Goal: Check status: Check status

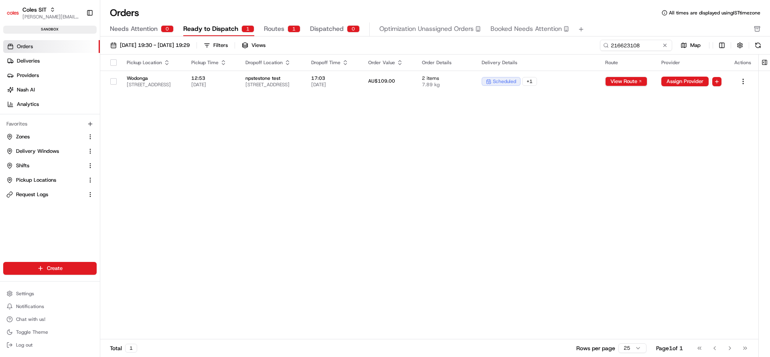
click at [633, 45] on input "216623108" at bounding box center [636, 45] width 72 height 11
type input "216619010"
click at [362, 81] on td "17:03 [DATE]" at bounding box center [333, 82] width 57 height 22
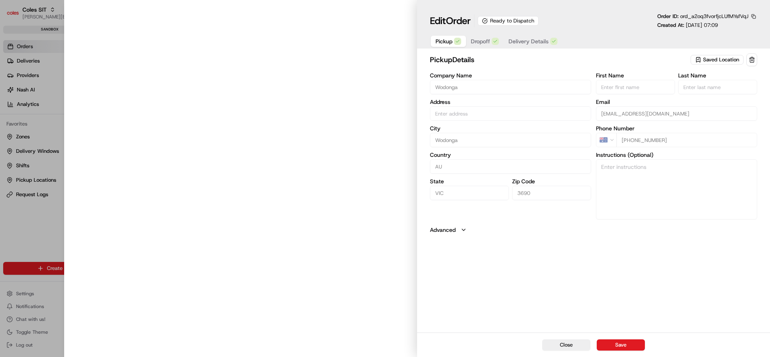
type input "[STREET_ADDRESS]"
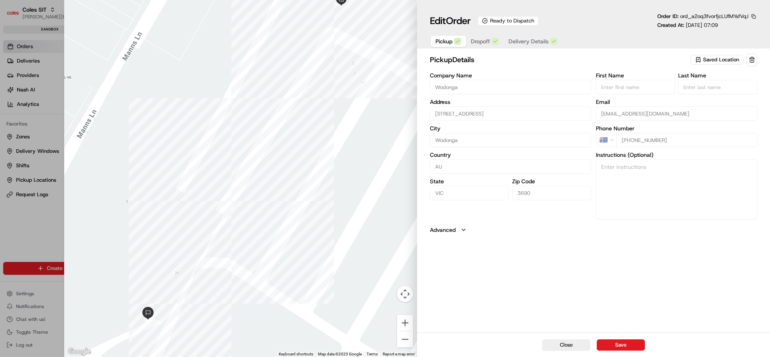
click at [535, 37] on span "Delivery Details" at bounding box center [529, 41] width 40 height 8
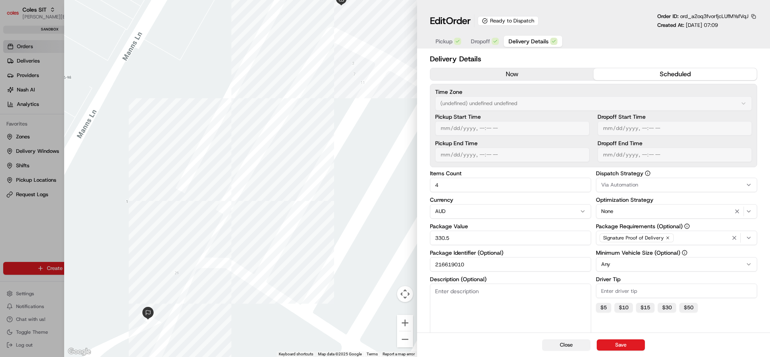
click at [563, 347] on button "Close" at bounding box center [567, 344] width 48 height 11
type input "1"
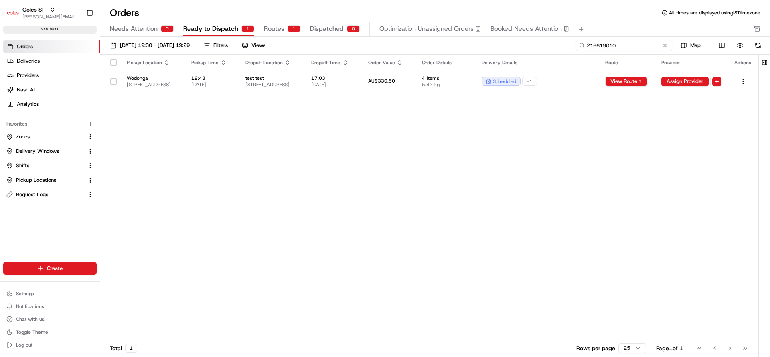
click at [629, 43] on input "216619010" at bounding box center [624, 45] width 96 height 11
paste input "23108"
click at [634, 43] on input "216623108" at bounding box center [624, 45] width 96 height 11
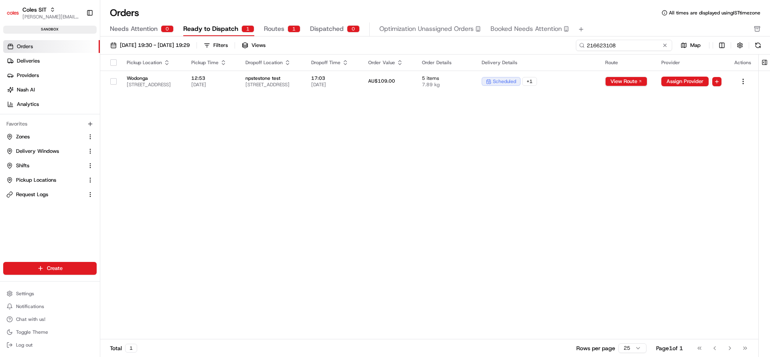
paste input "01179"
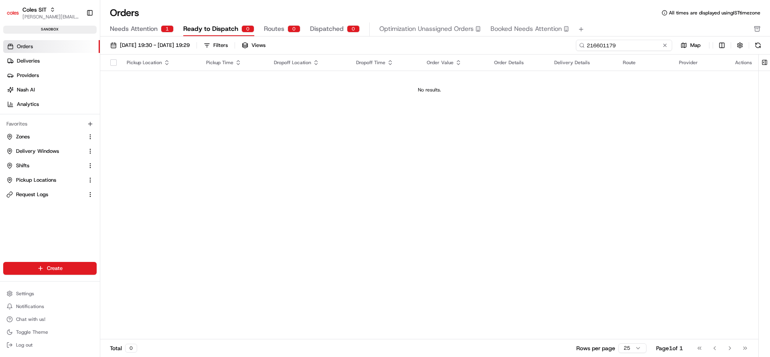
click at [622, 45] on input "216601179" at bounding box center [624, 45] width 96 height 11
paste input "23108"
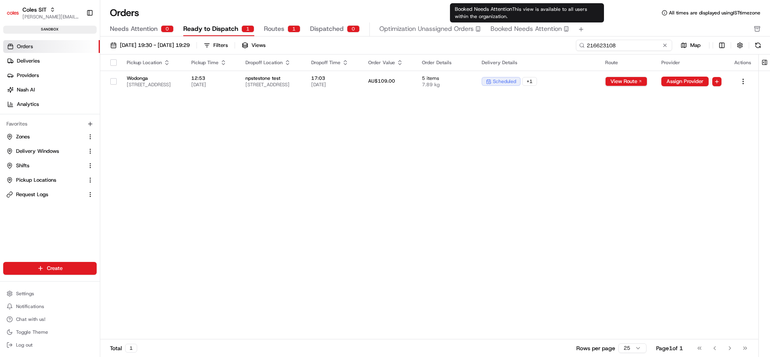
type input "216623108"
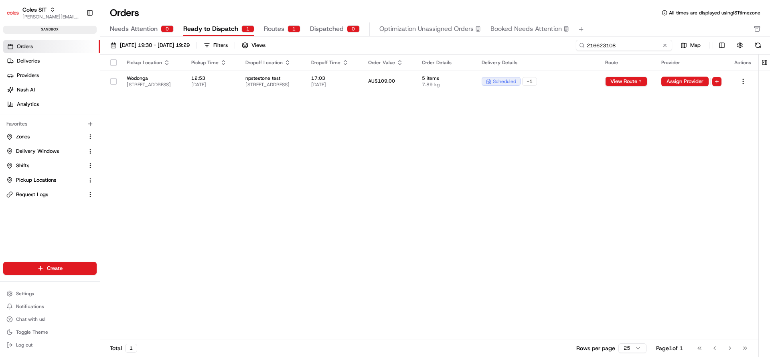
click at [621, 47] on input "216623108" at bounding box center [624, 45] width 96 height 11
click at [610, 47] on input "216623108" at bounding box center [624, 45] width 96 height 11
paste input "19010"
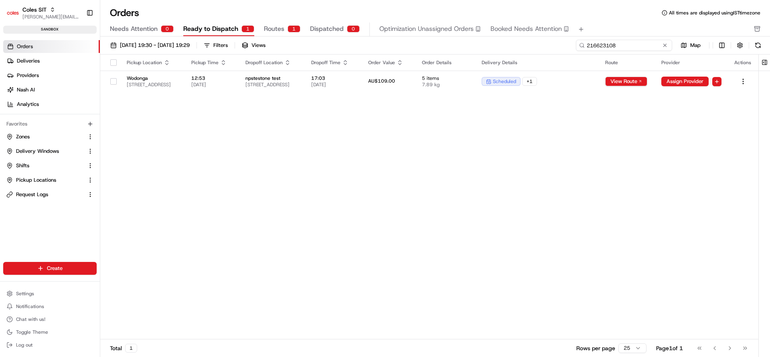
type input "216619010"
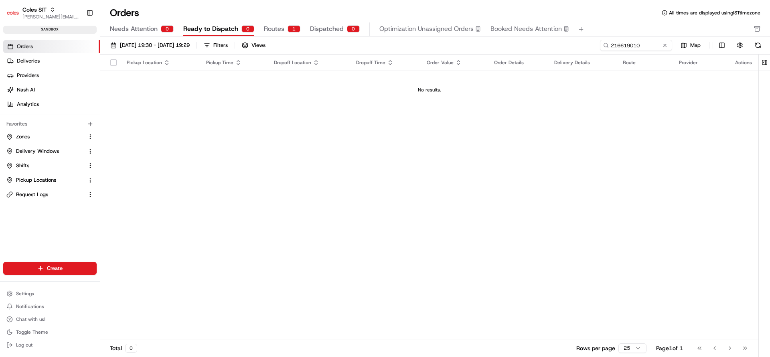
click at [274, 30] on span "Routes" at bounding box center [274, 29] width 20 height 10
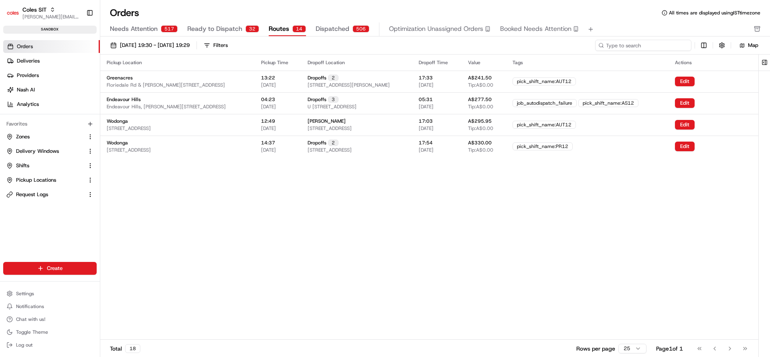
click at [646, 51] on input at bounding box center [643, 45] width 96 height 11
paste input "216619010"
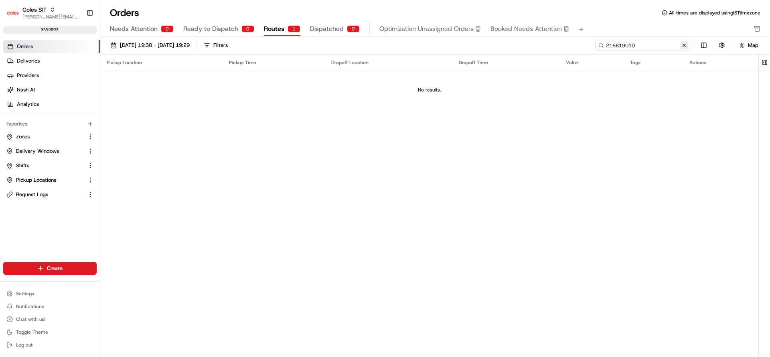
type input "216619010"
click at [684, 47] on button at bounding box center [685, 45] width 8 height 8
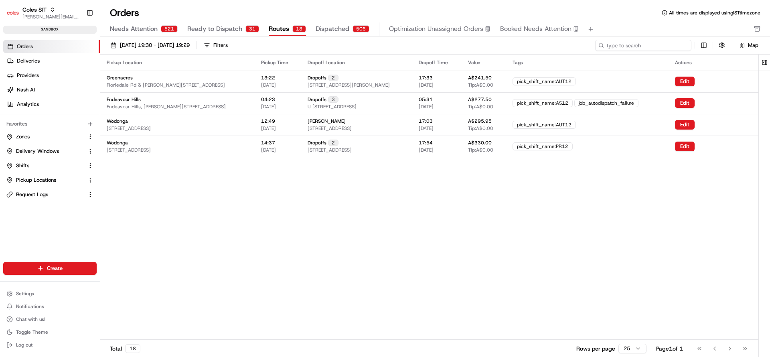
click at [684, 47] on input at bounding box center [643, 45] width 96 height 11
click at [144, 24] on span "Needs Attention" at bounding box center [134, 29] width 48 height 10
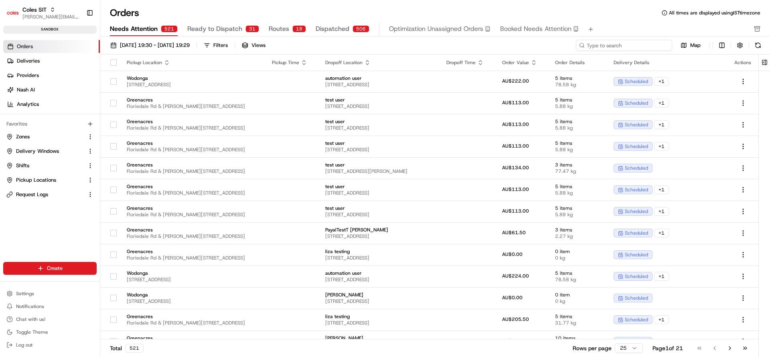
click at [622, 48] on input at bounding box center [624, 45] width 96 height 11
paste input "216619010"
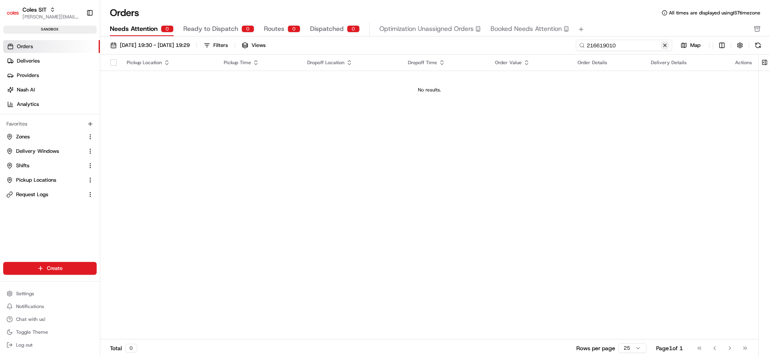
type input "216619010"
click at [668, 45] on button at bounding box center [665, 45] width 8 height 8
